Goal: Complete application form

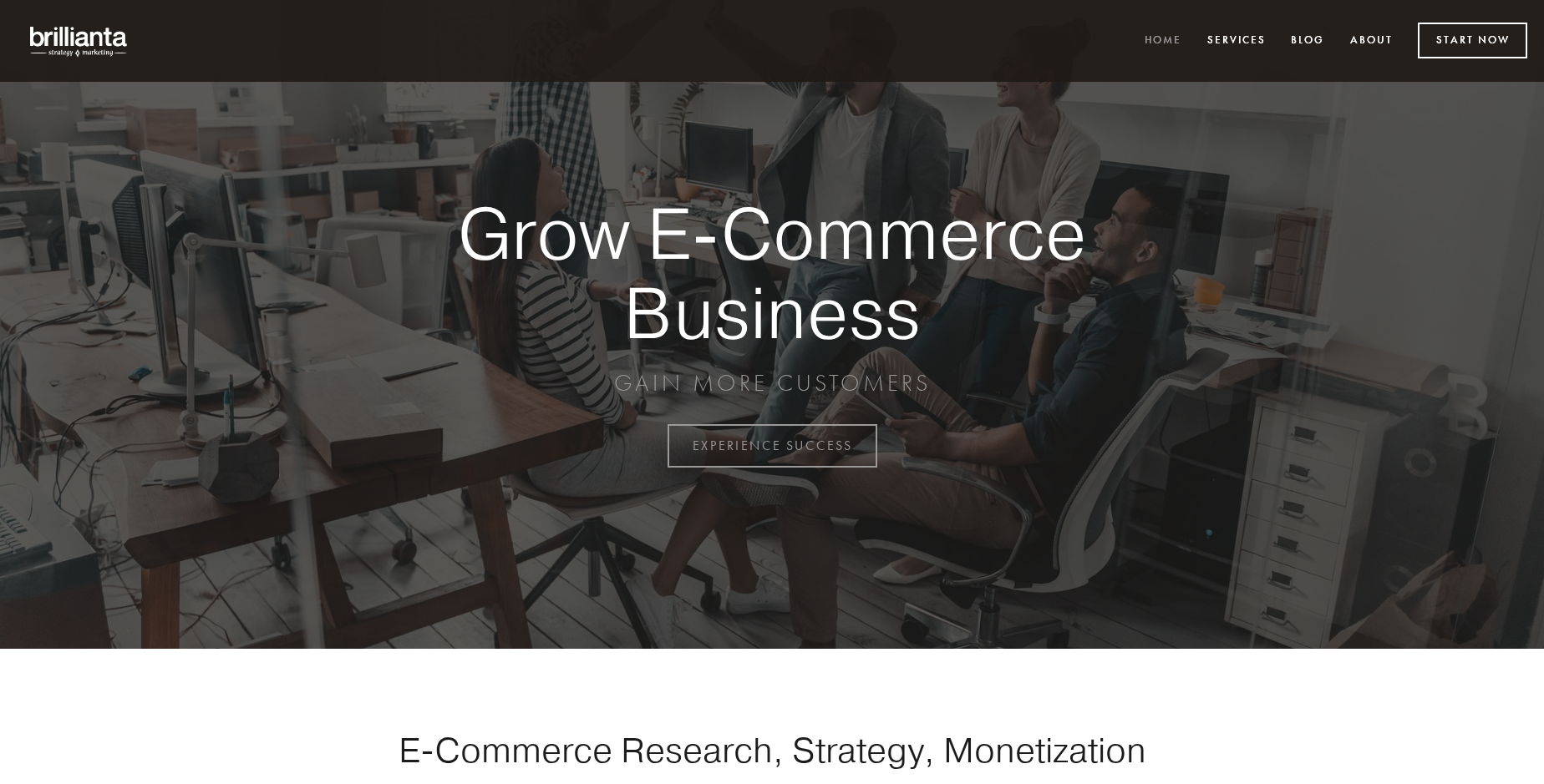
scroll to position [4378, 0]
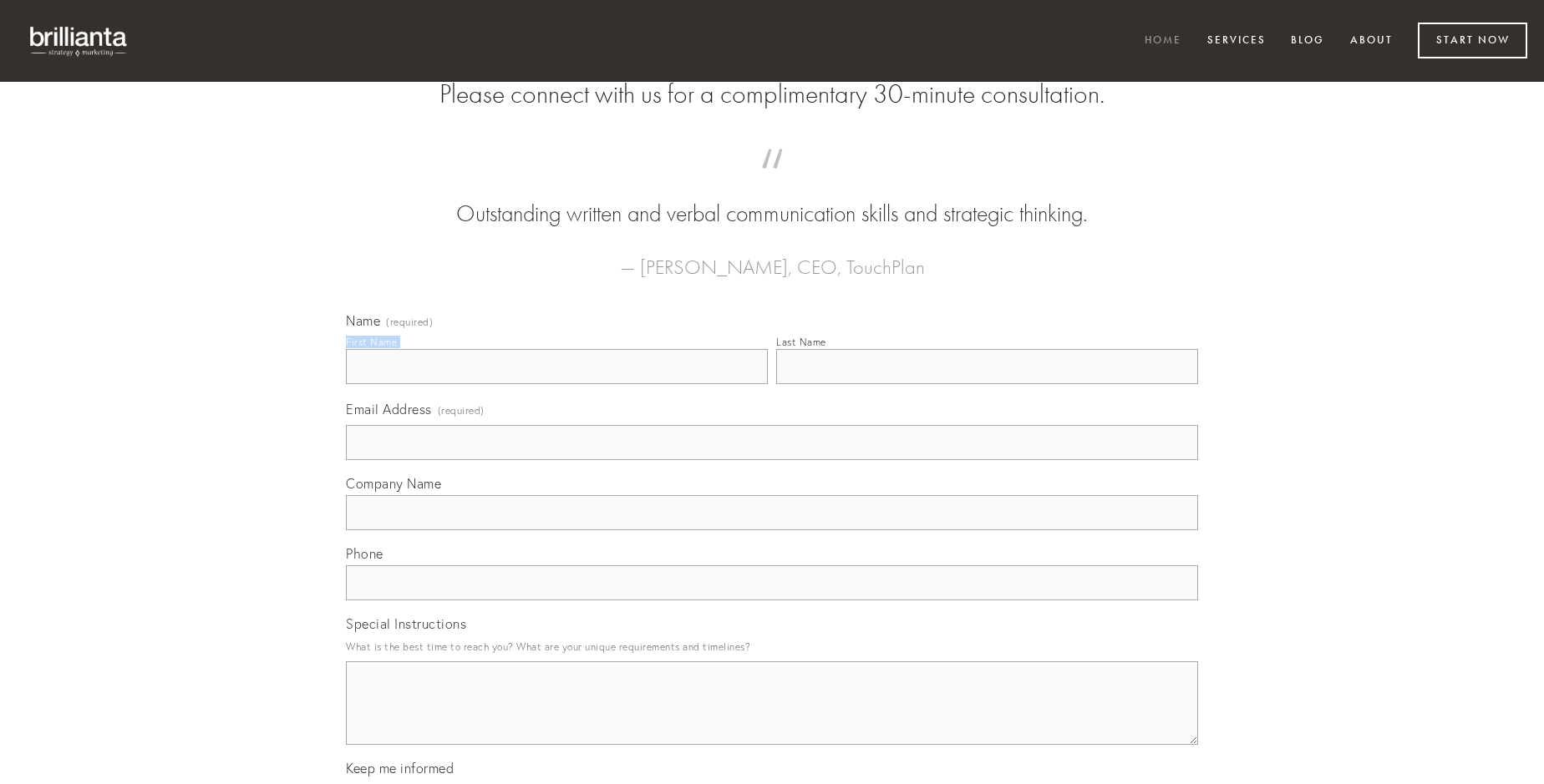
type input "[PERSON_NAME]"
click at [987, 385] on input "Last Name" at bounding box center [987, 366] width 422 height 35
type input "[PERSON_NAME]"
click at [772, 460] on input "Email Address (required)" at bounding box center [772, 442] width 852 height 35
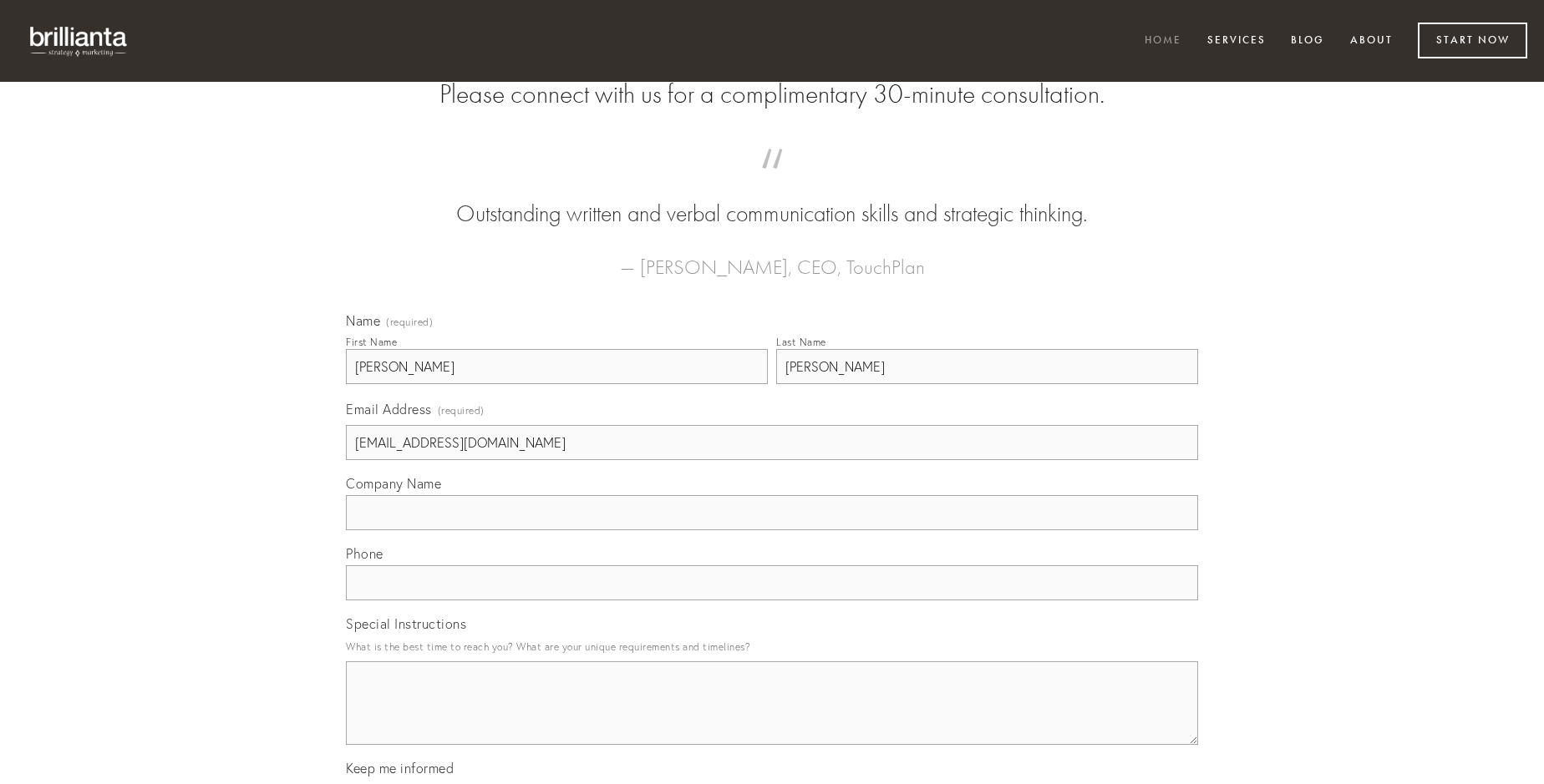
type input "[EMAIL_ADDRESS][DOMAIN_NAME]"
click at [772, 530] on input "Company Name" at bounding box center [772, 512] width 852 height 35
type input "articulus"
click at [772, 601] on input "text" at bounding box center [772, 583] width 852 height 35
click at [772, 718] on textarea "Special Instructions" at bounding box center [772, 703] width 852 height 84
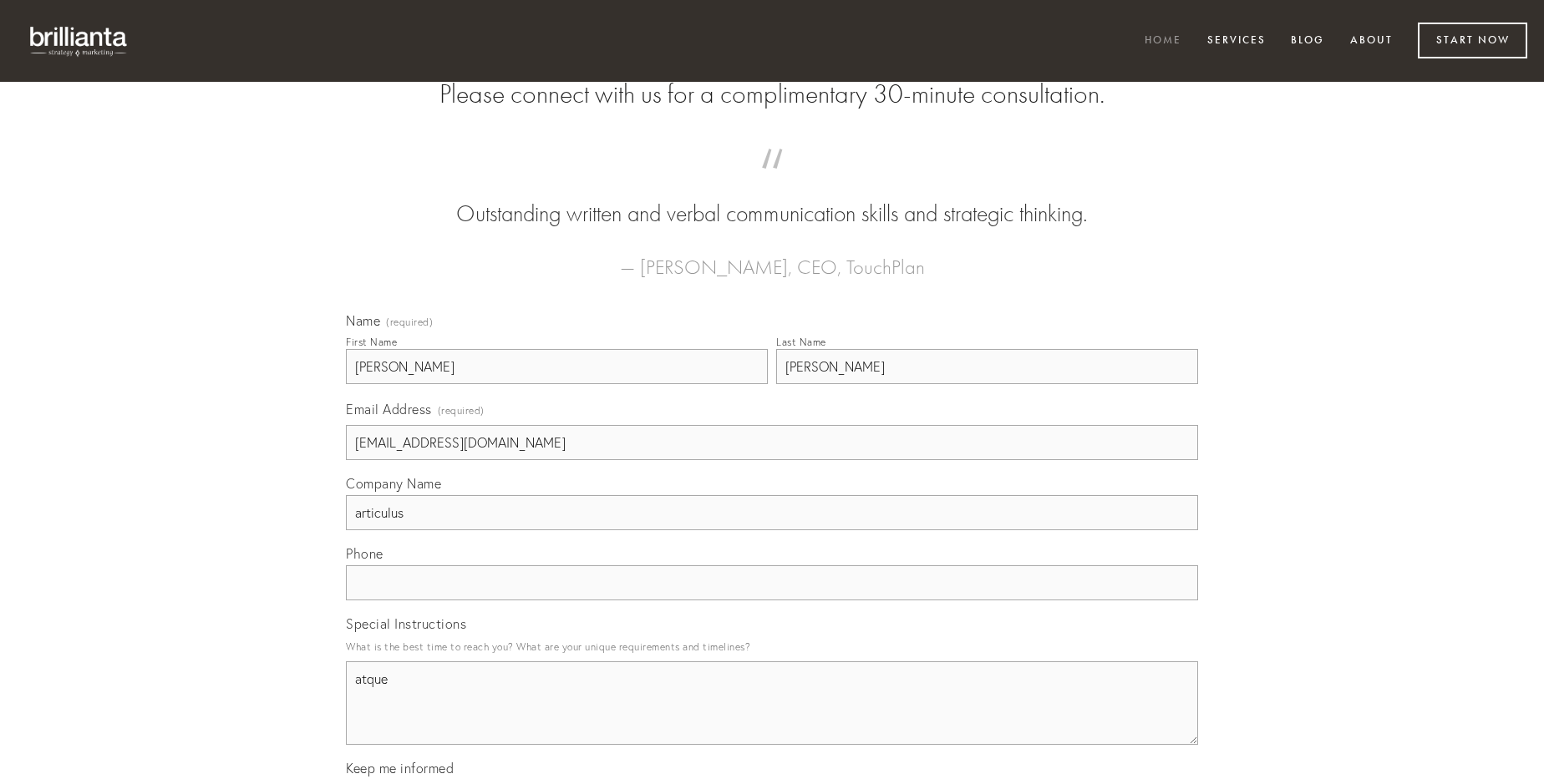
type textarea "atque"
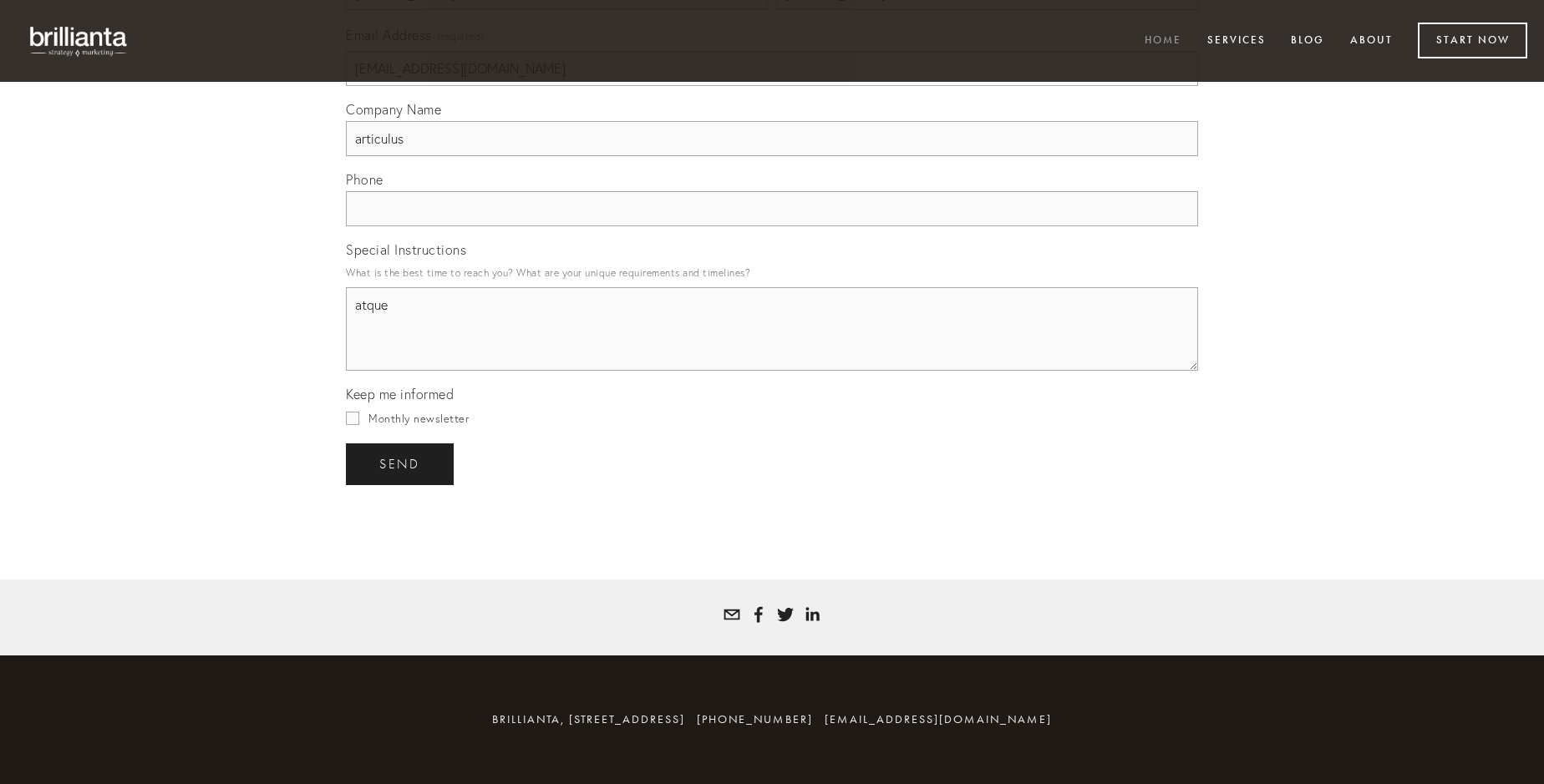
click at [401, 463] on span "send" at bounding box center [400, 464] width 41 height 15
